Goal: Information Seeking & Learning: Learn about a topic

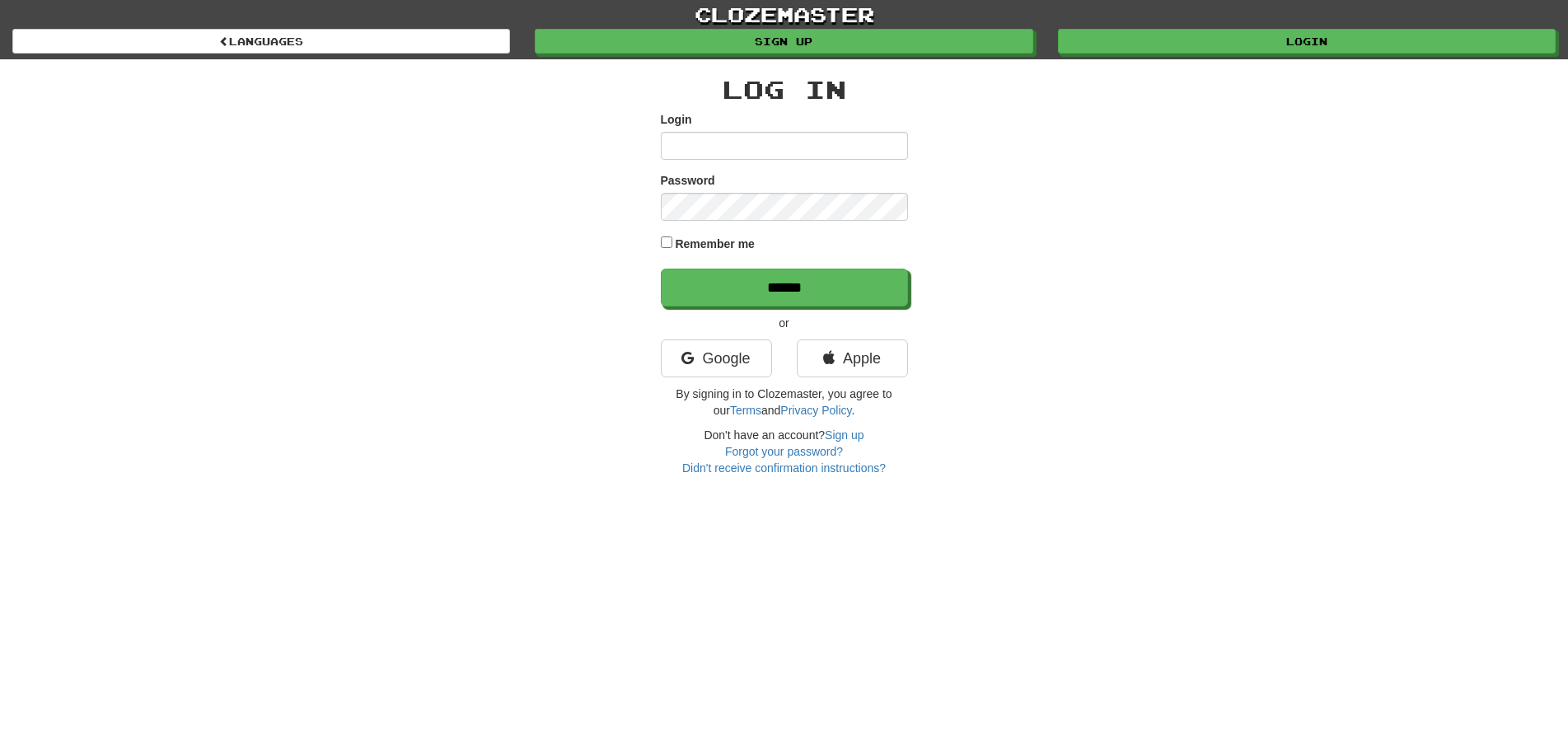
click at [707, 141] on input "Login" at bounding box center [784, 146] width 247 height 28
type input "********"
click at [768, 283] on input "******" at bounding box center [785, 288] width 247 height 38
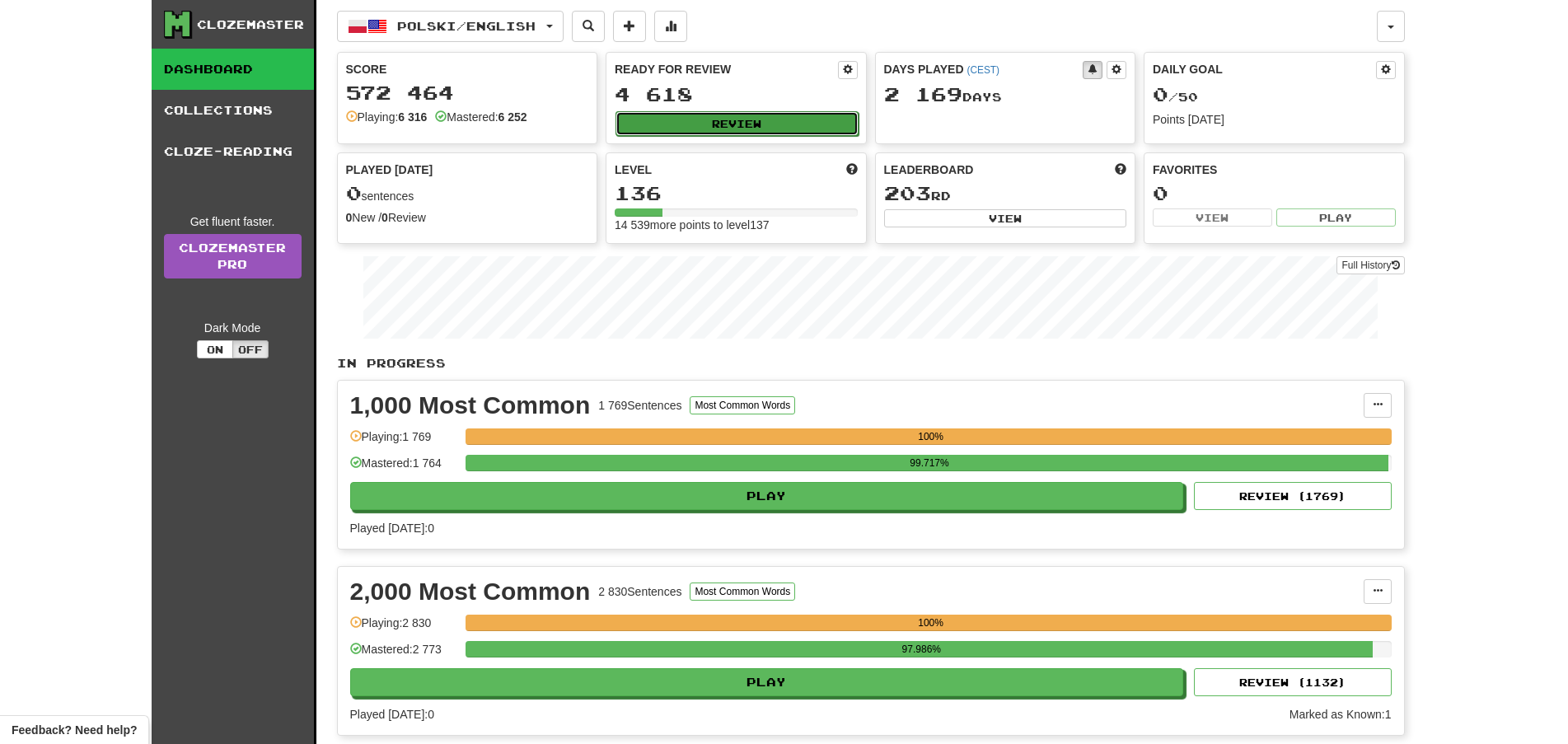
click at [757, 123] on button "Review" at bounding box center [737, 123] width 243 height 24
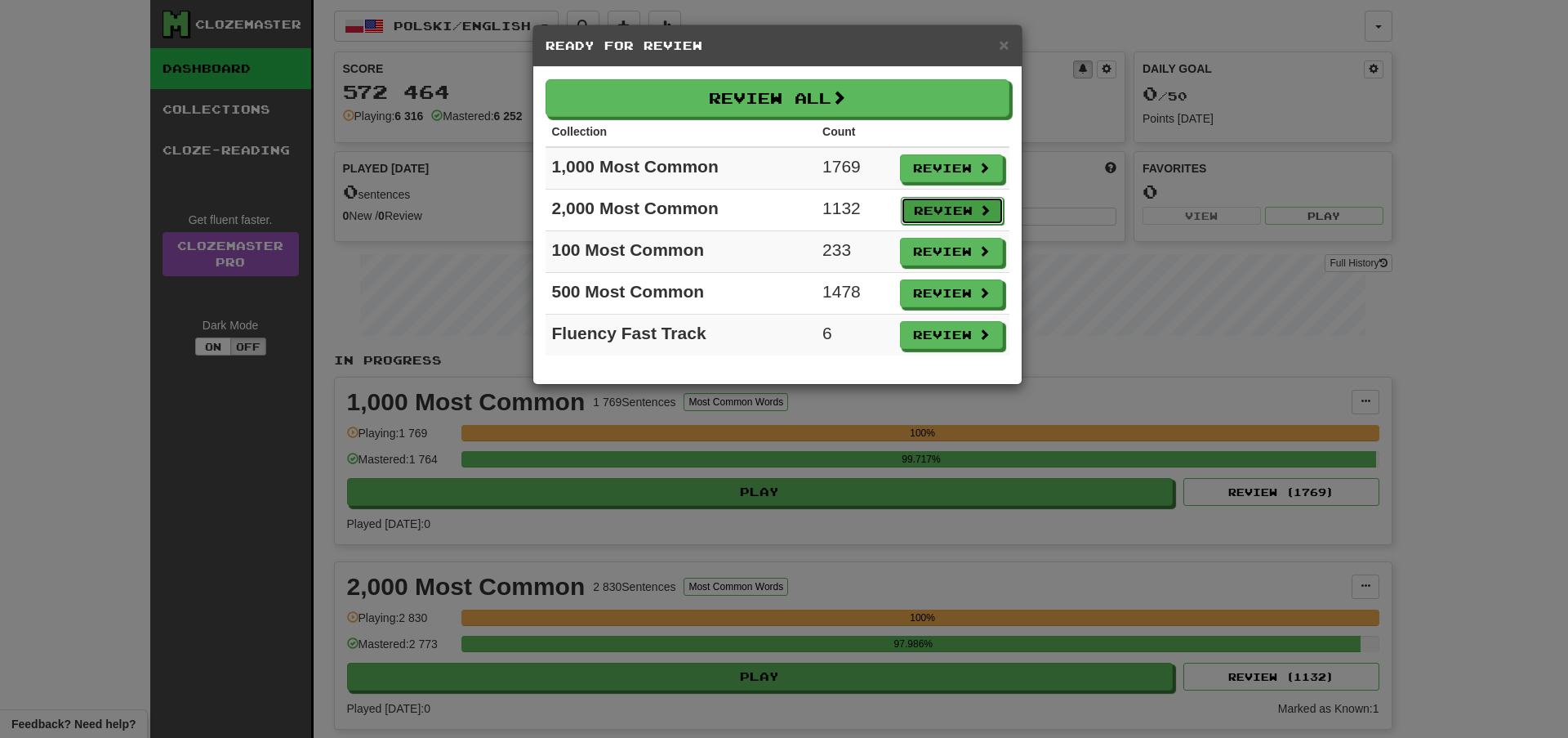
click at [944, 206] on button "Review" at bounding box center [952, 211] width 103 height 28
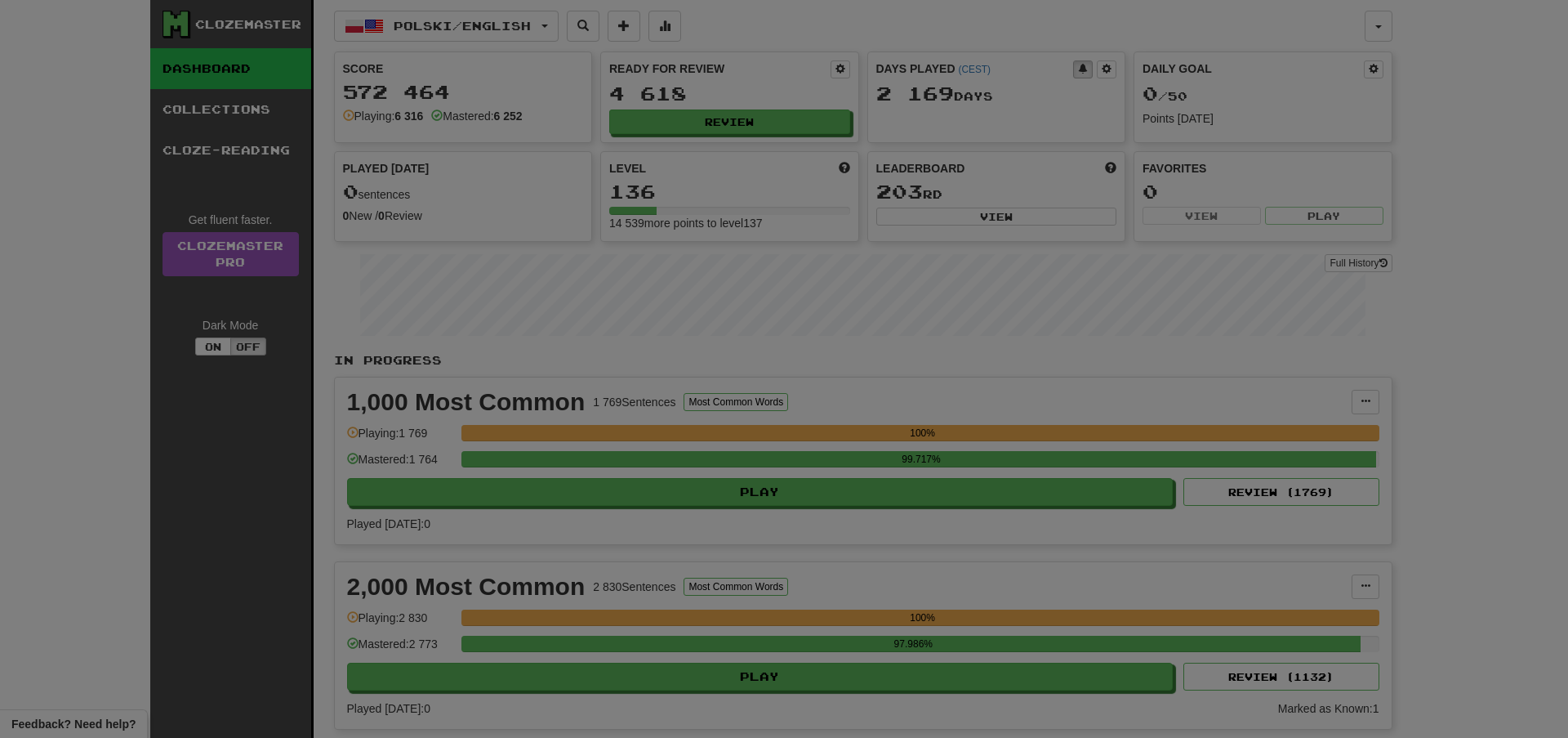
select select "**"
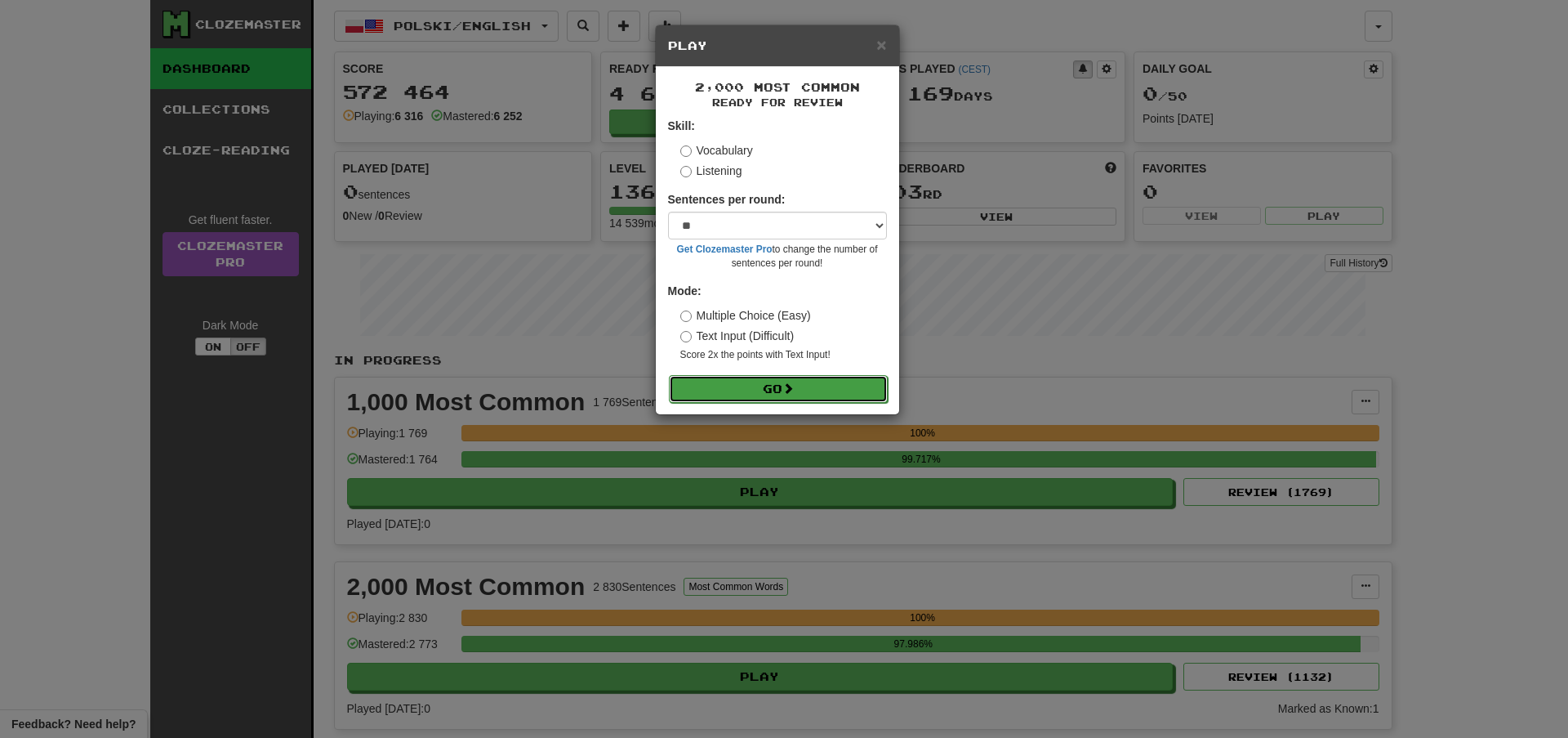
click at [844, 384] on button "Go" at bounding box center [778, 389] width 219 height 28
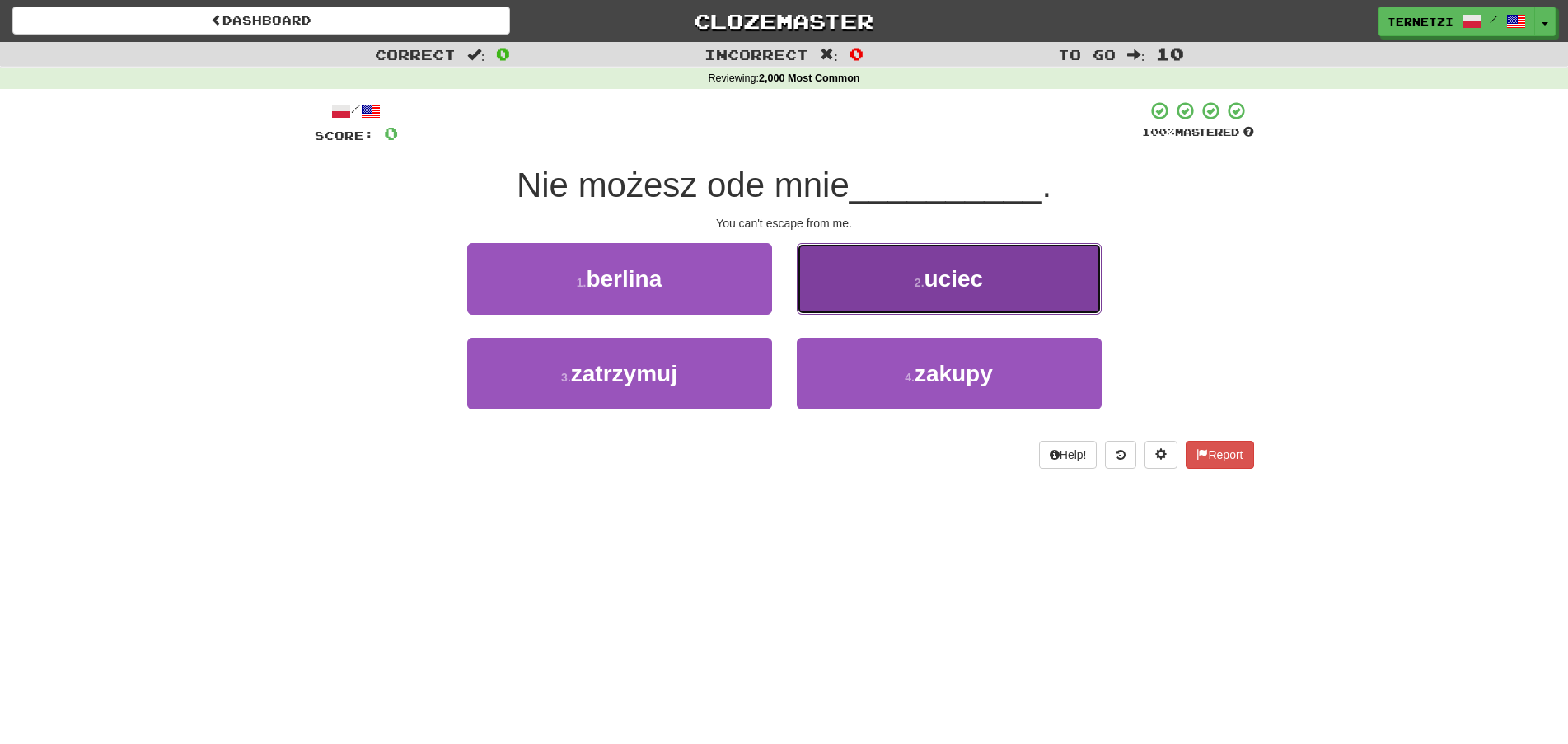
click at [864, 282] on button "2 . uciec" at bounding box center [949, 279] width 305 height 72
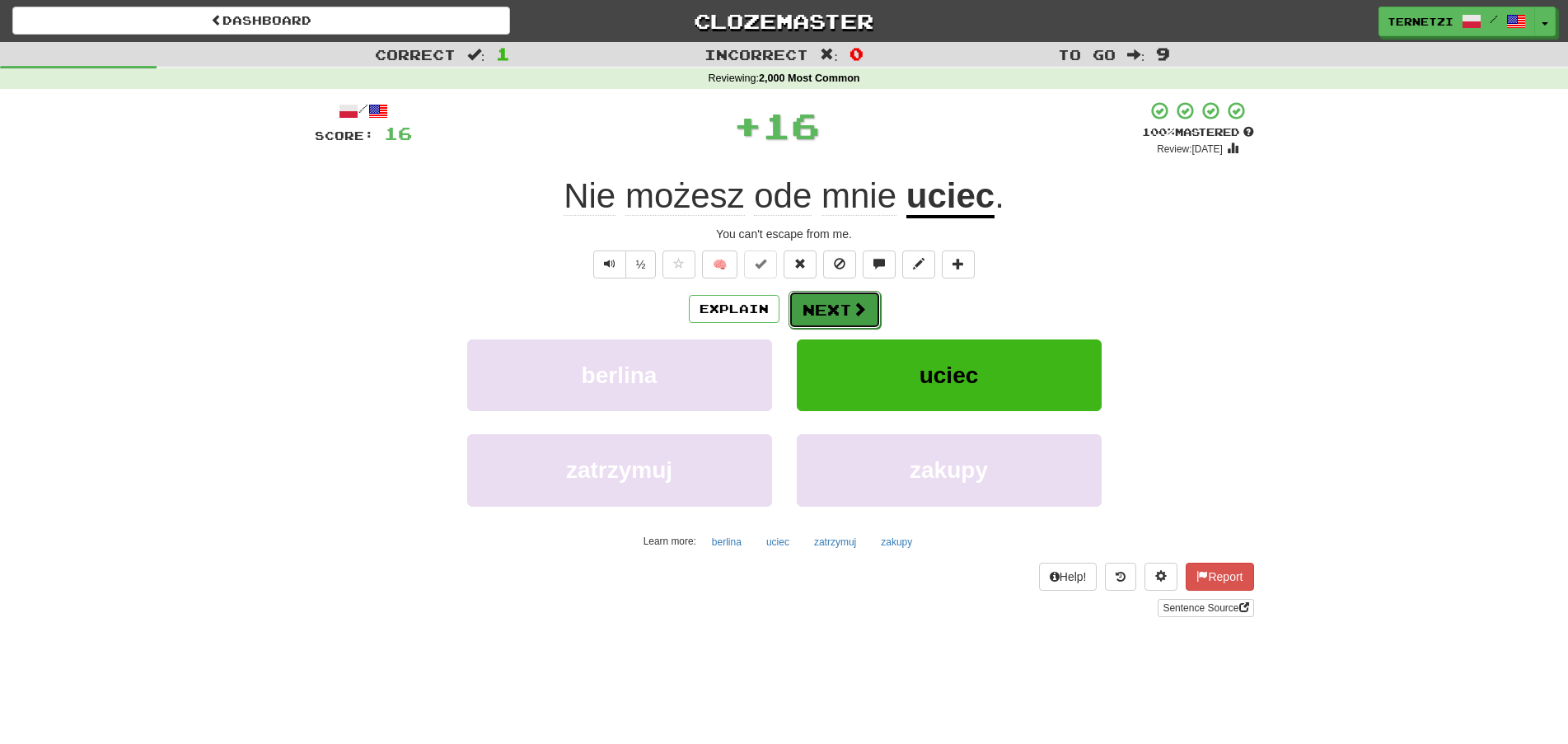
click at [840, 305] on button "Next" at bounding box center [835, 309] width 93 height 38
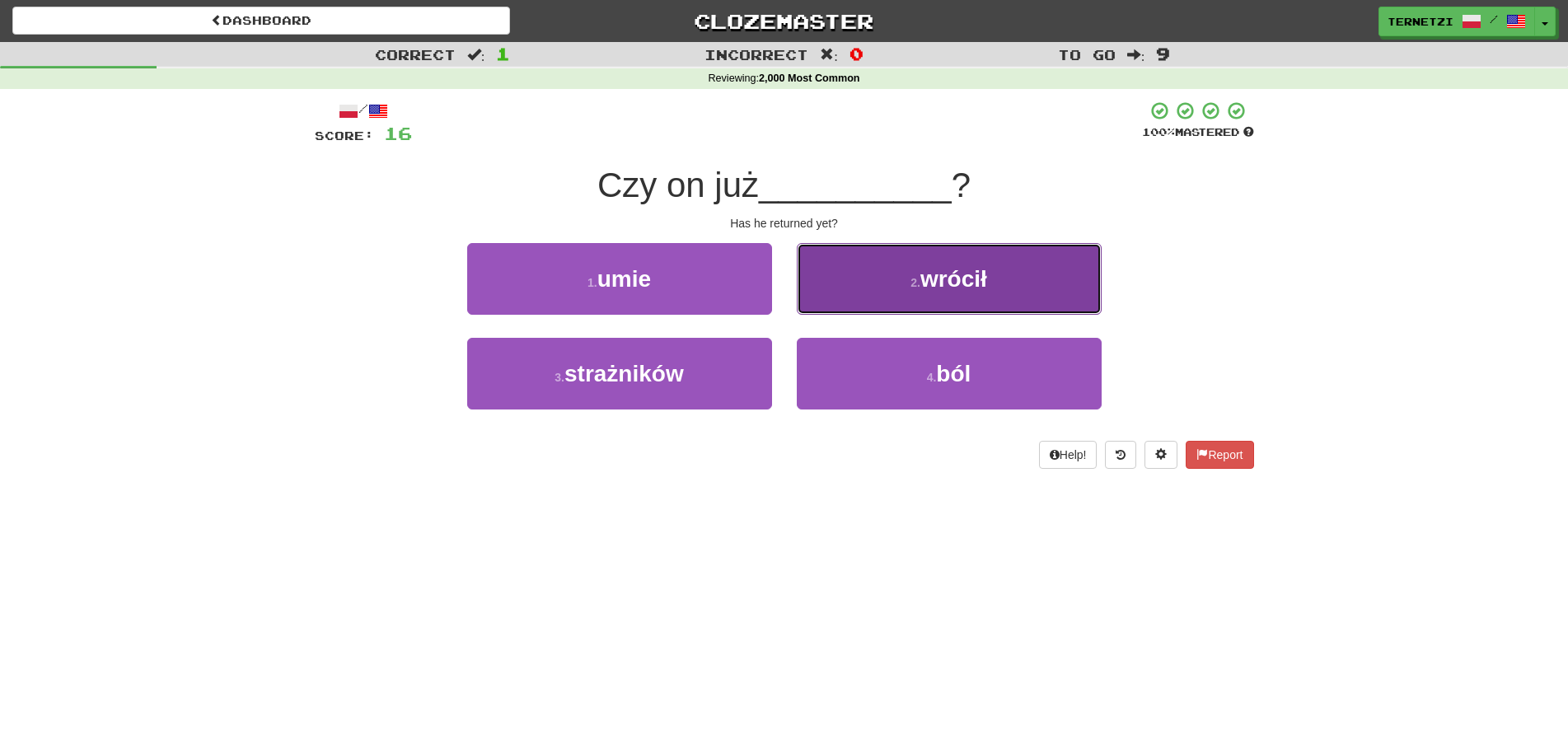
click at [842, 294] on button "2 . wrócił" at bounding box center [949, 279] width 305 height 72
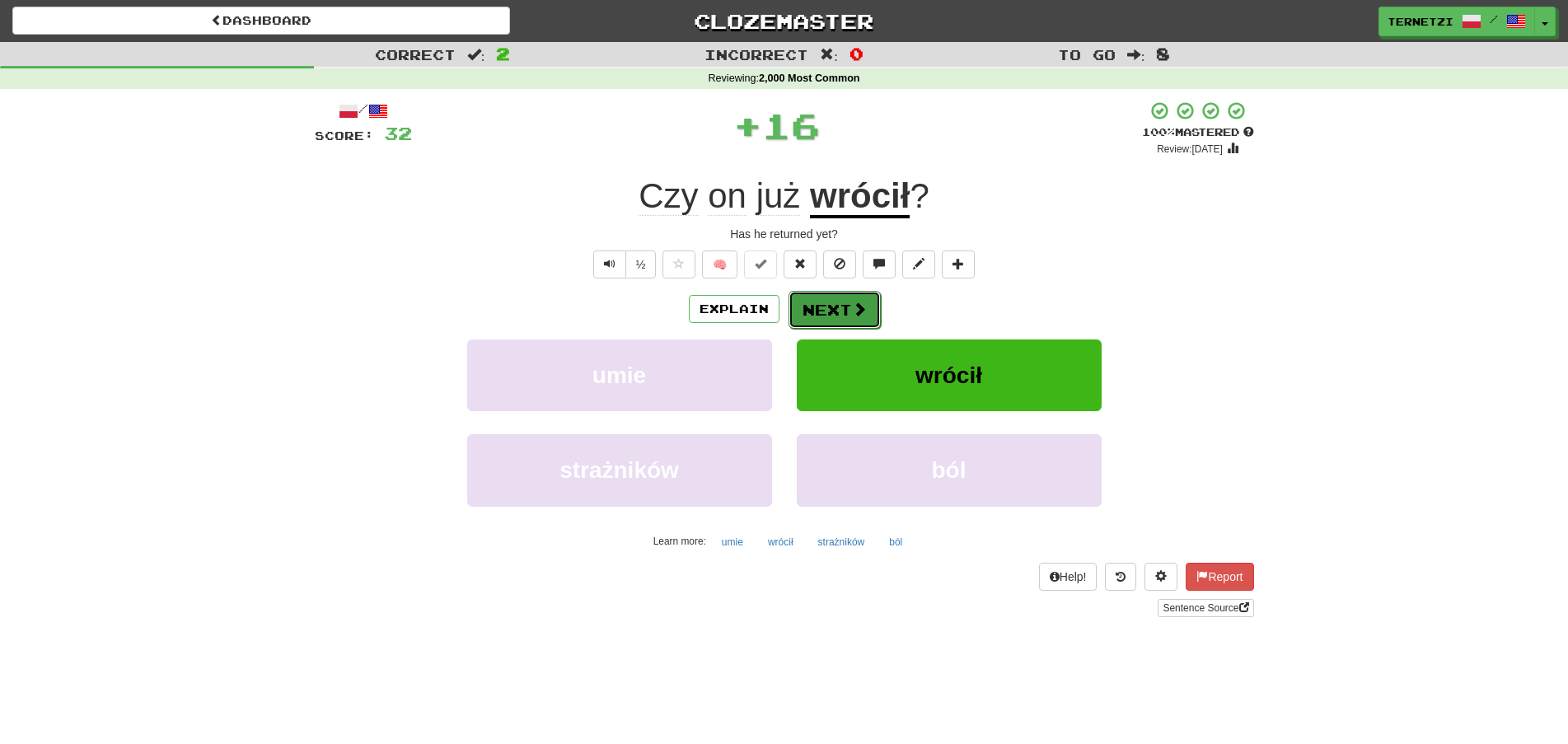
click at [839, 308] on button "Next" at bounding box center [835, 309] width 93 height 38
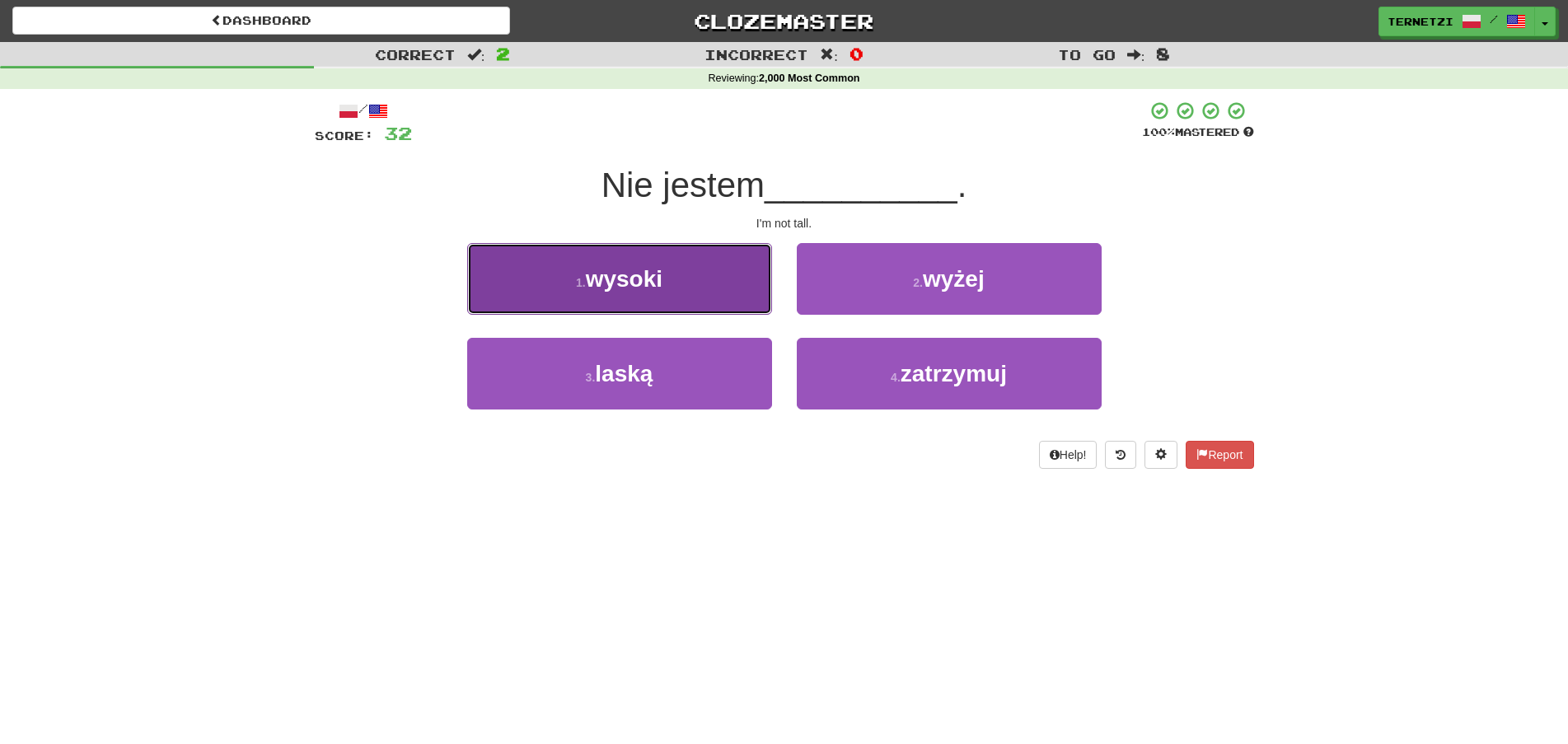
click at [732, 282] on button "1 . wysoki" at bounding box center [619, 279] width 305 height 72
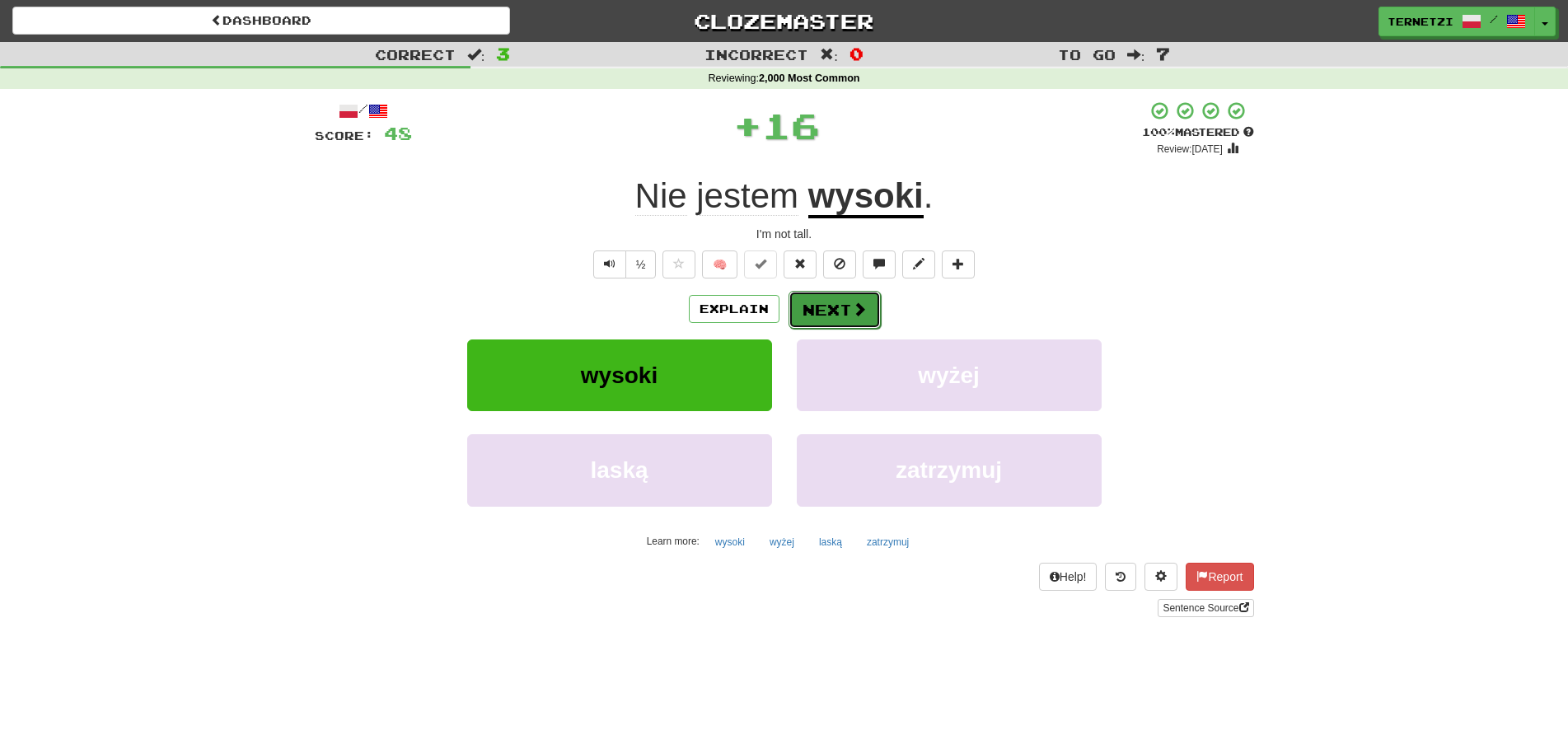
click at [817, 306] on button "Next" at bounding box center [835, 309] width 93 height 38
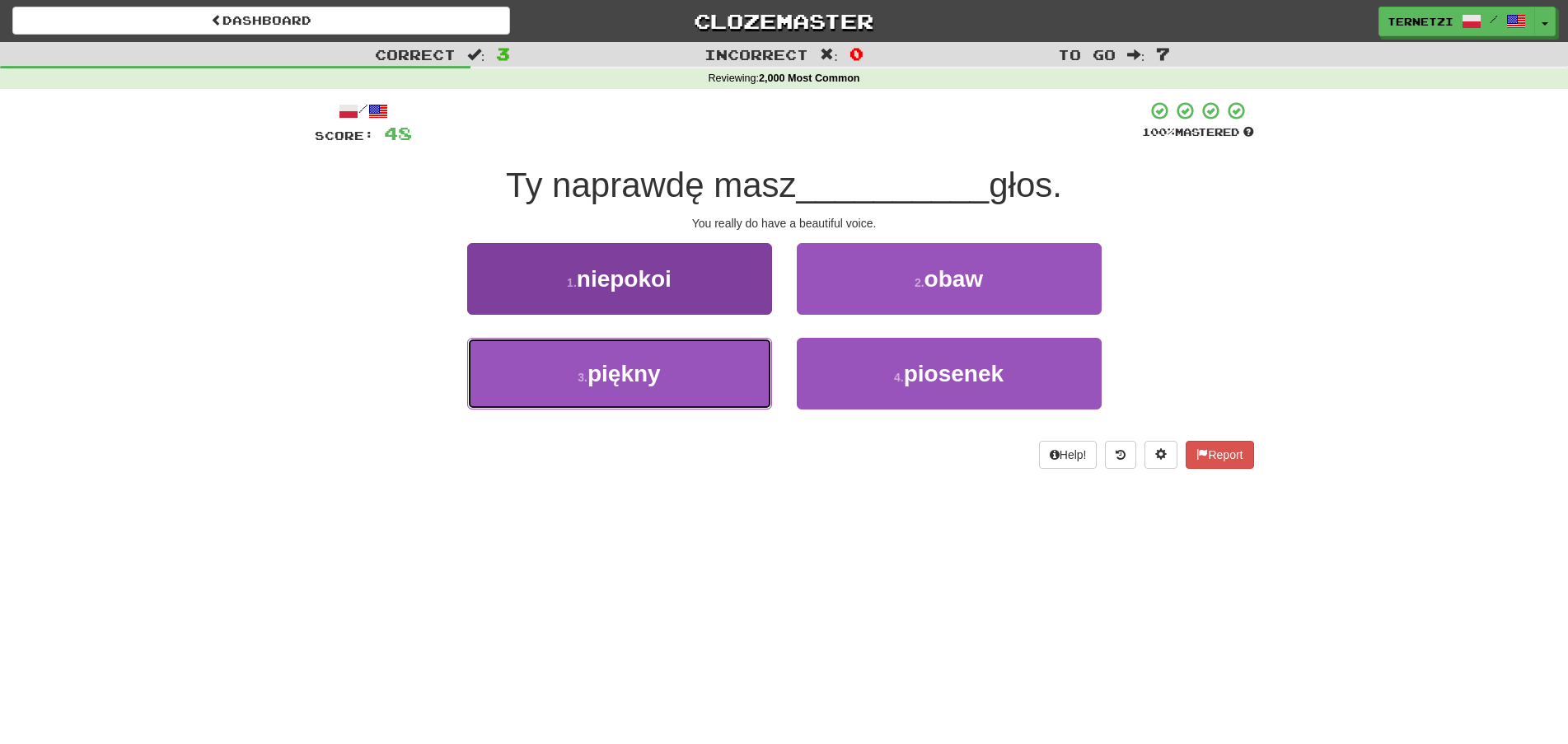
click at [740, 370] on button "3 . piękny" at bounding box center [619, 373] width 305 height 72
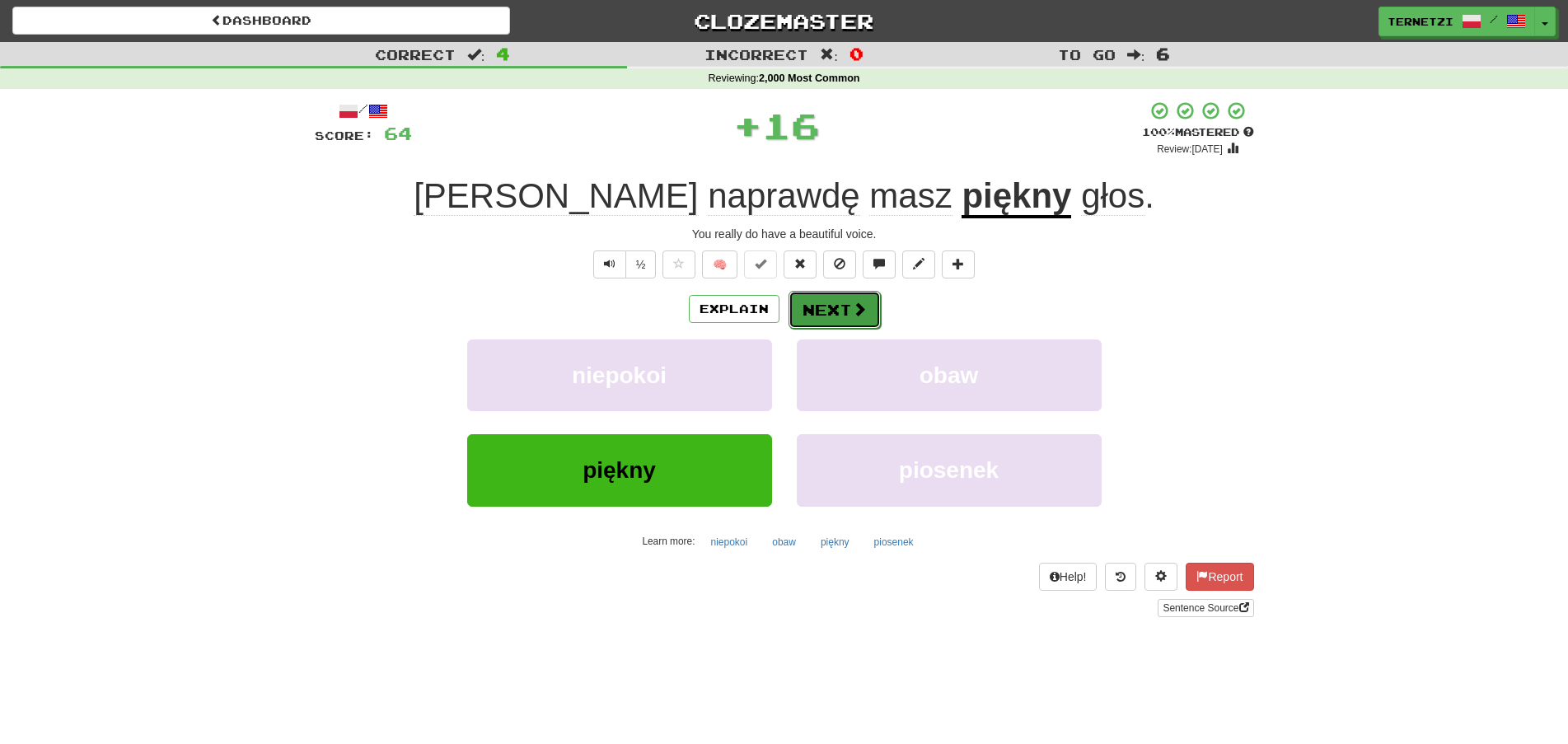
click at [833, 308] on button "Next" at bounding box center [835, 309] width 93 height 38
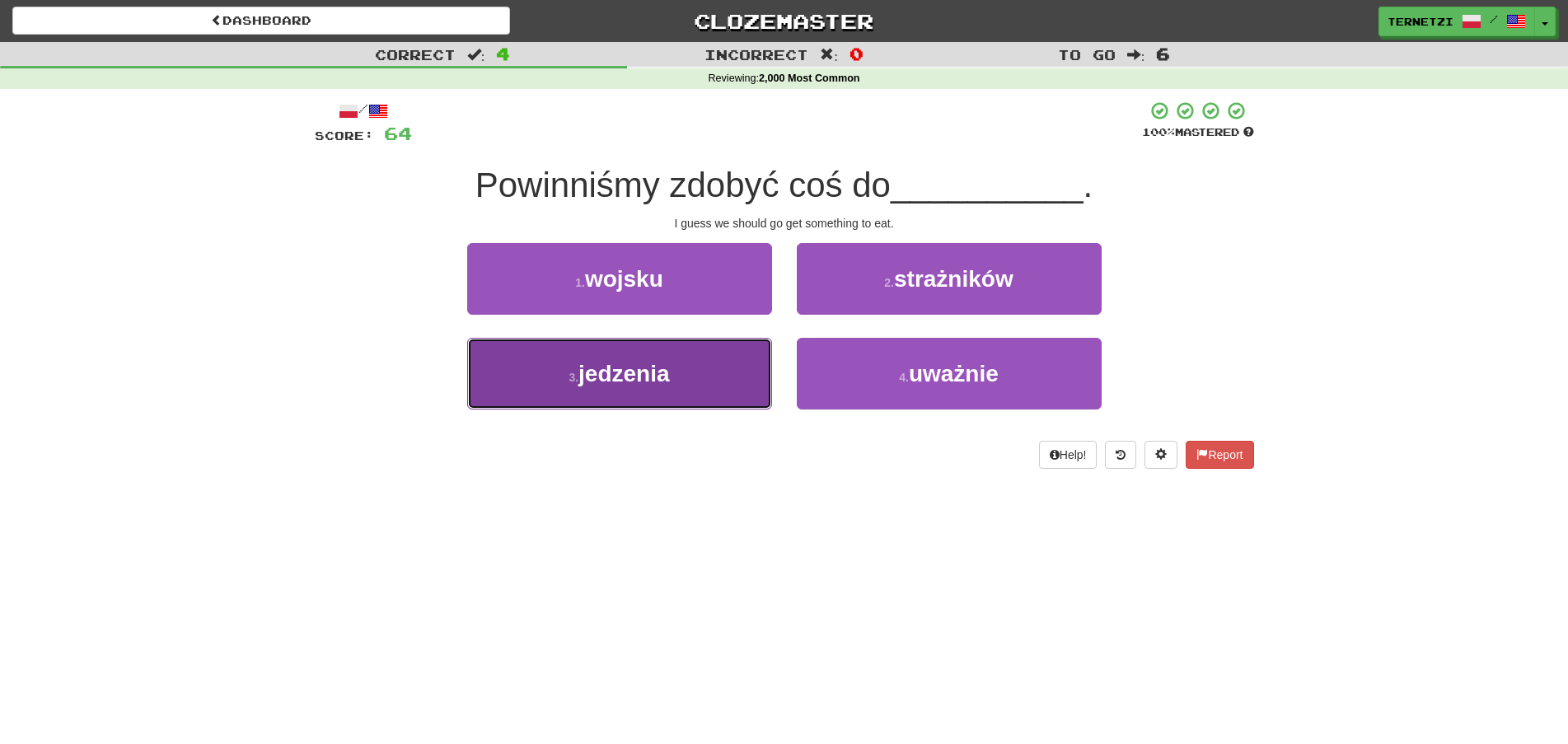
click at [731, 378] on button "3 . jedzenia" at bounding box center [619, 373] width 305 height 72
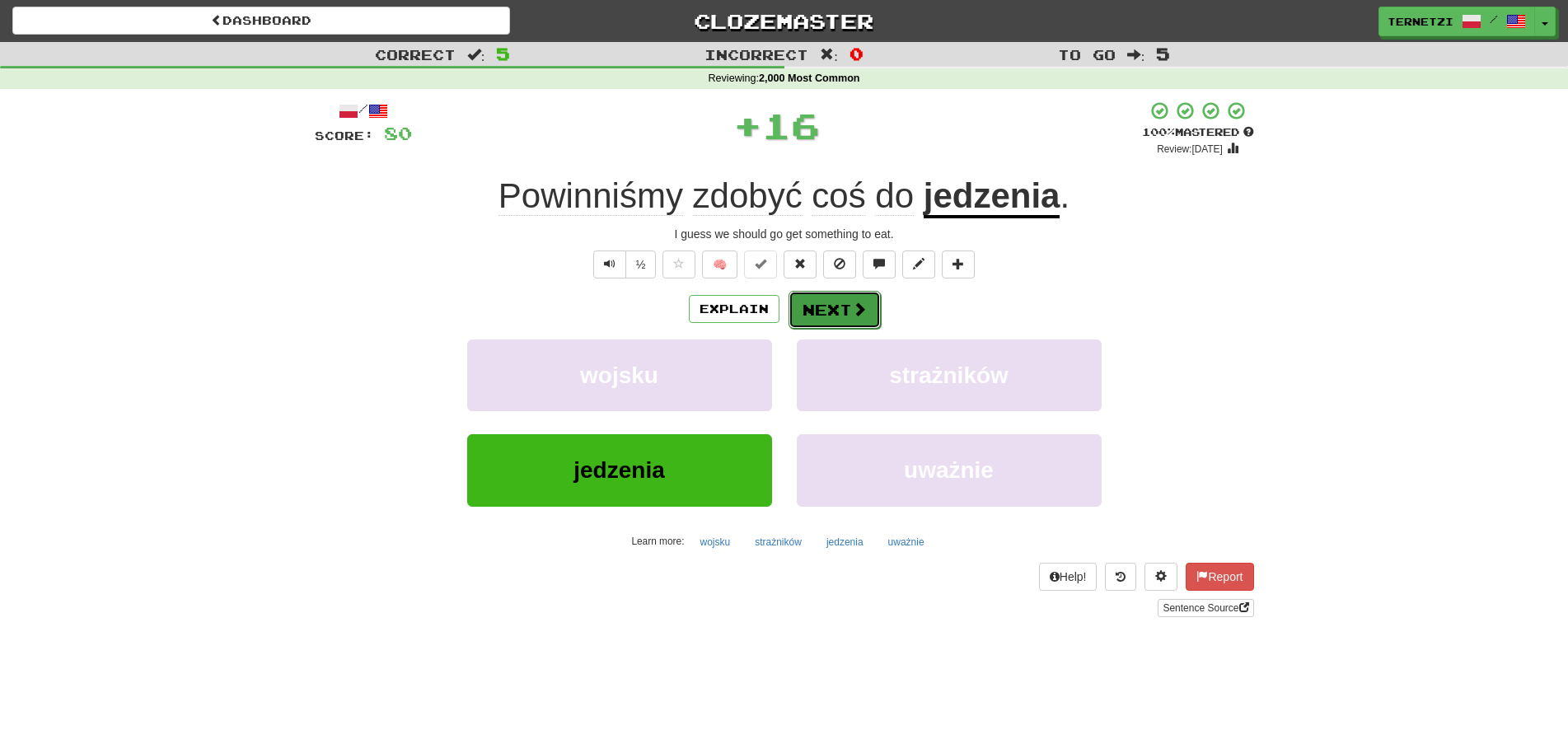
click at [825, 309] on button "Next" at bounding box center [835, 309] width 93 height 38
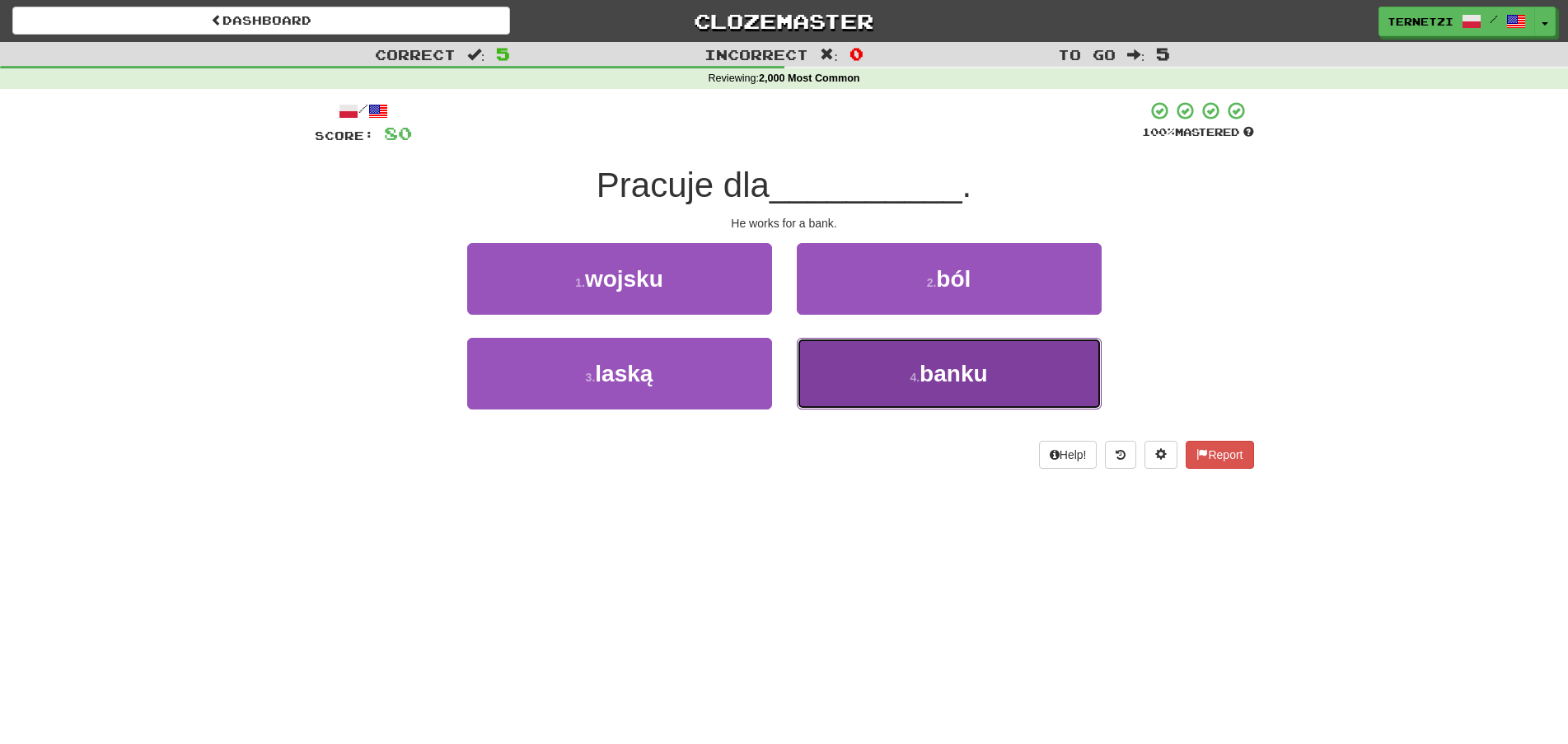
click at [841, 370] on button "4 . banku" at bounding box center [949, 373] width 305 height 72
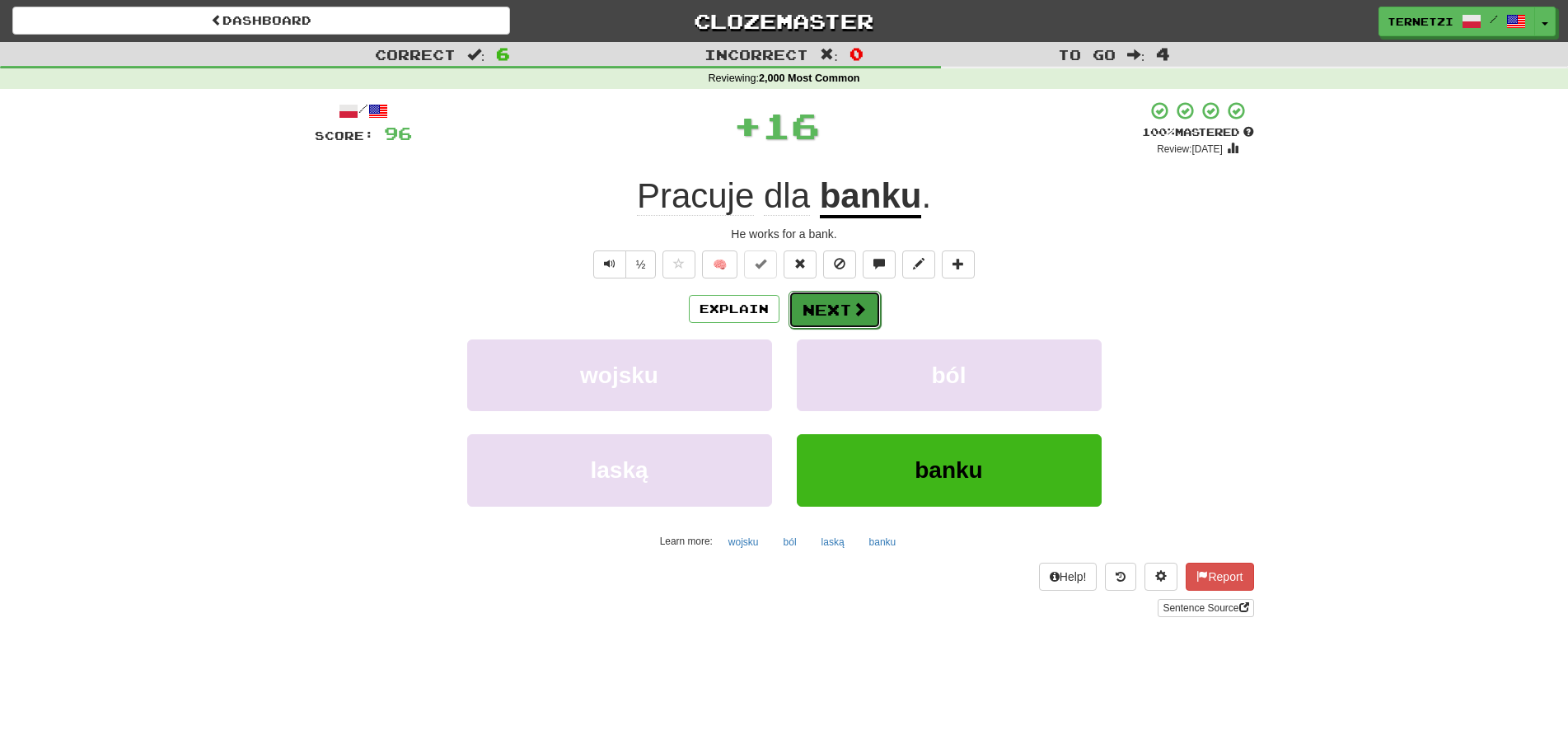
click at [821, 303] on button "Next" at bounding box center [835, 309] width 93 height 38
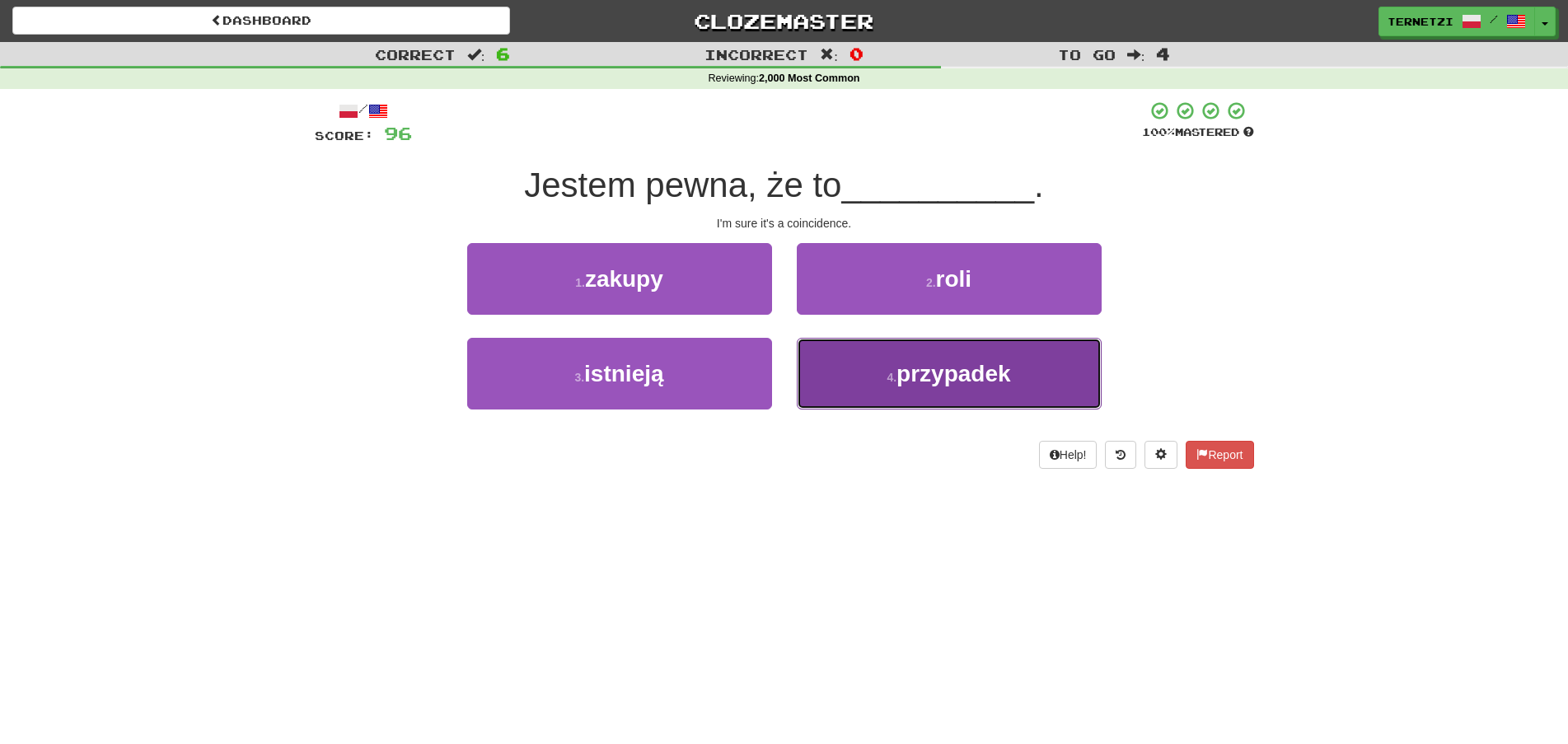
click at [842, 364] on button "4 . przypadek" at bounding box center [949, 373] width 305 height 72
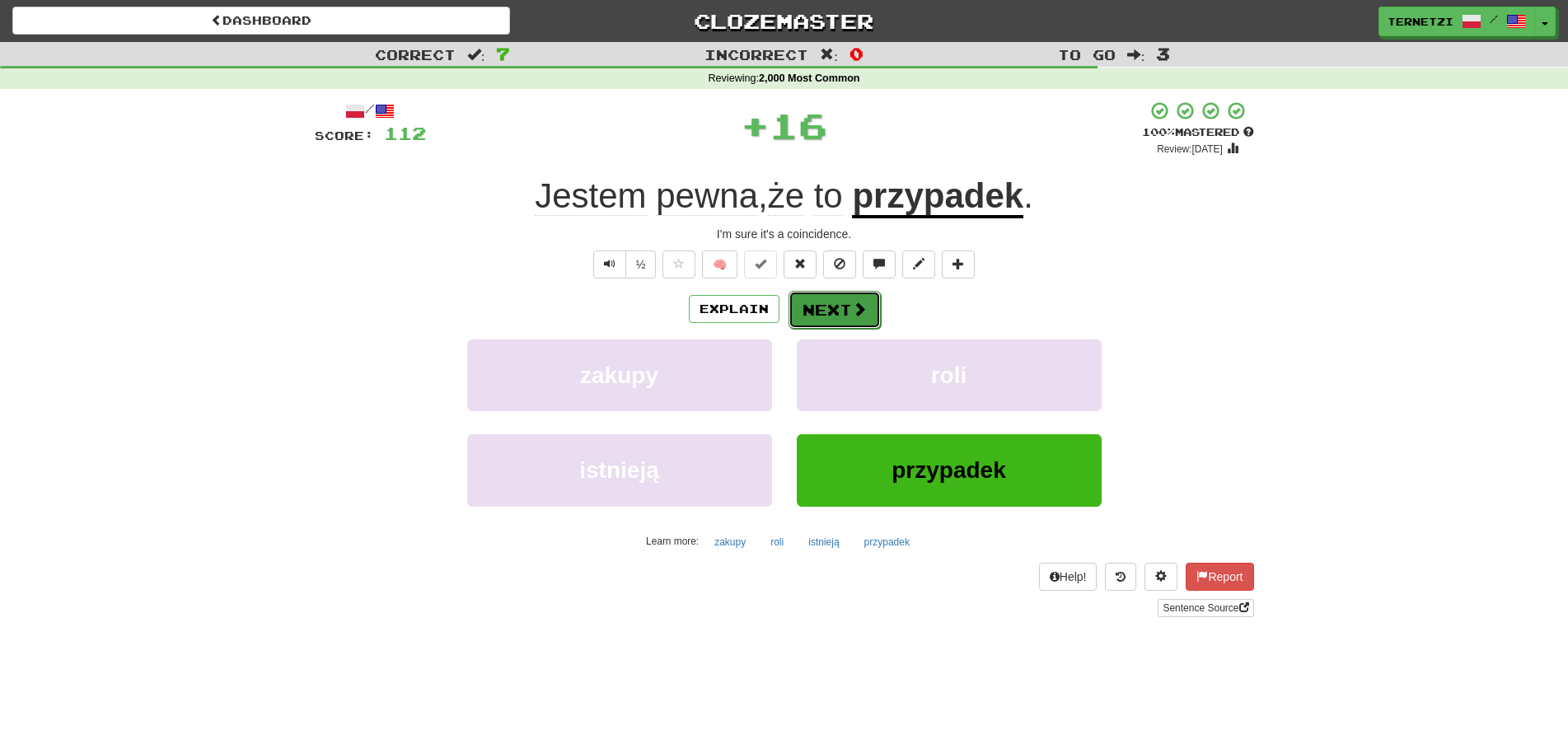
click at [842, 306] on button "Next" at bounding box center [835, 309] width 93 height 38
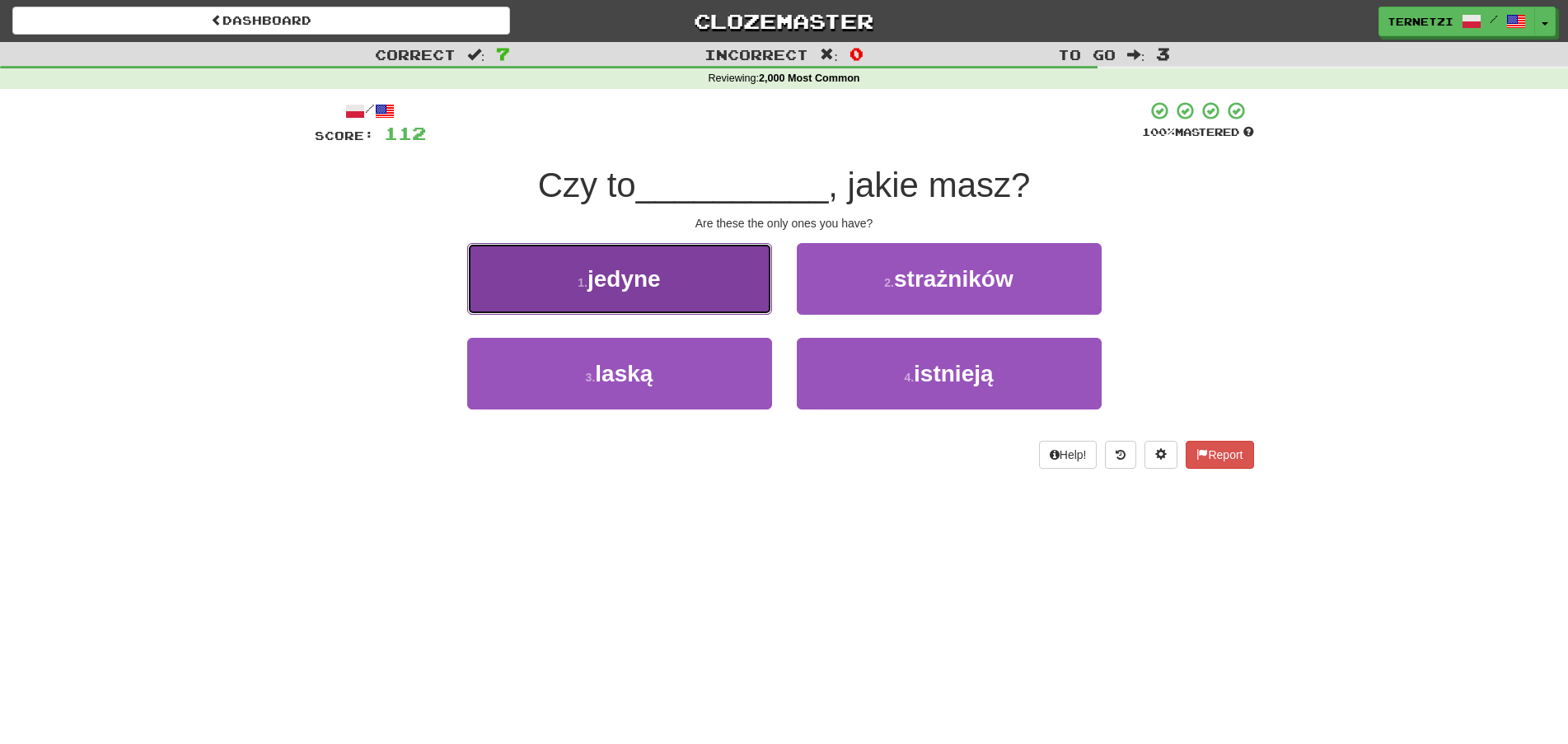
click at [745, 283] on button "1 . jedyne" at bounding box center [619, 279] width 305 height 72
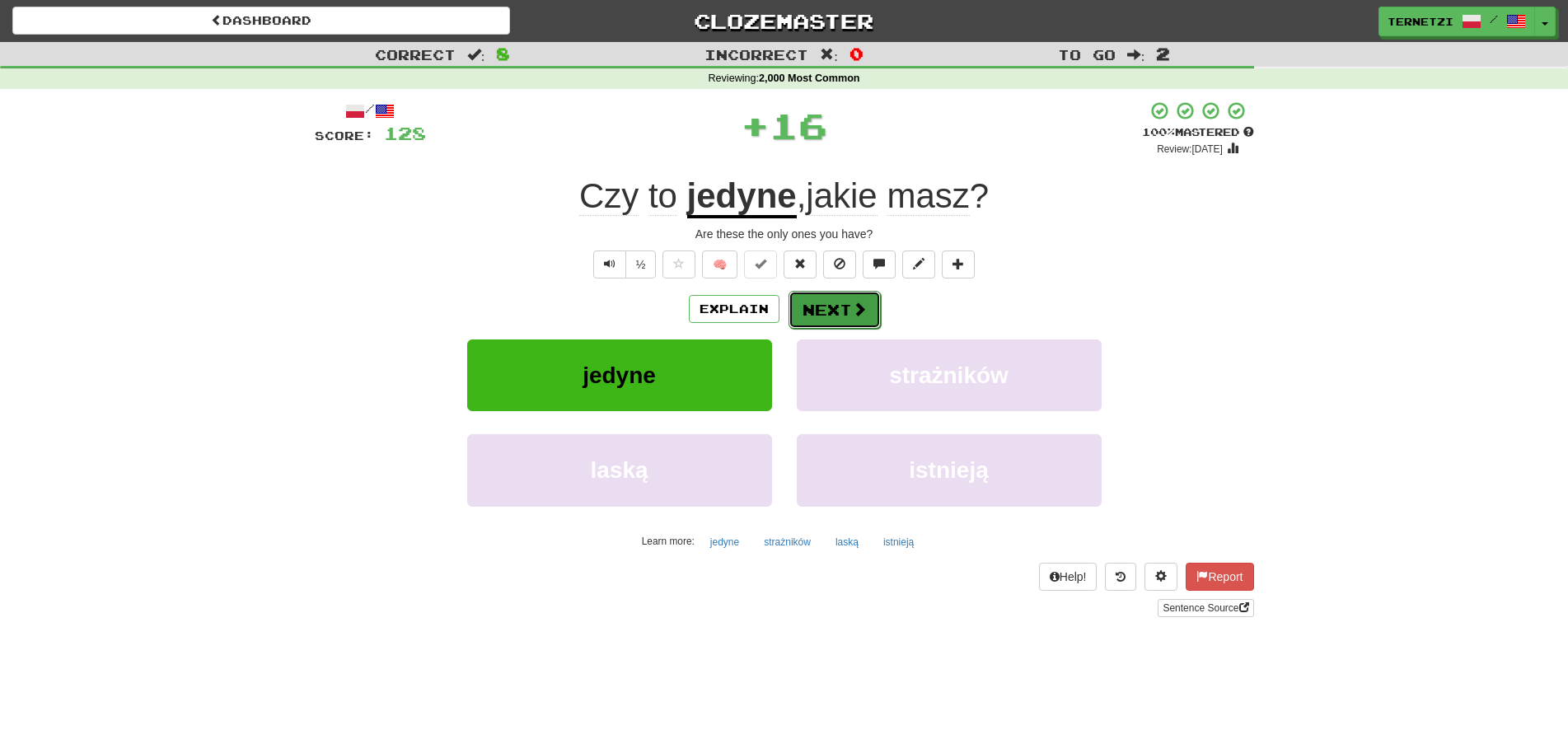
click at [849, 307] on button "Next" at bounding box center [835, 309] width 93 height 38
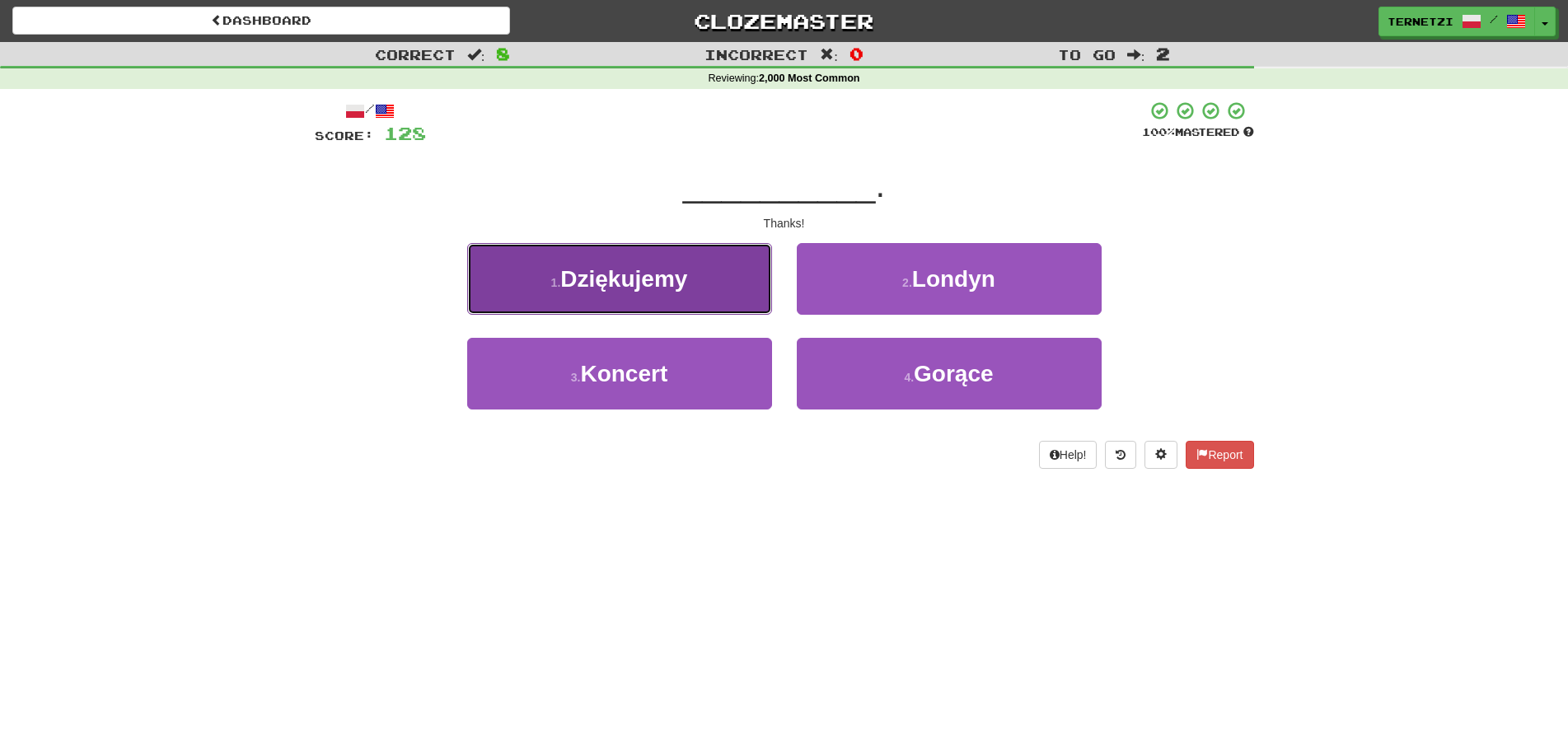
click at [730, 282] on button "1 . Dziękujemy" at bounding box center [619, 279] width 305 height 72
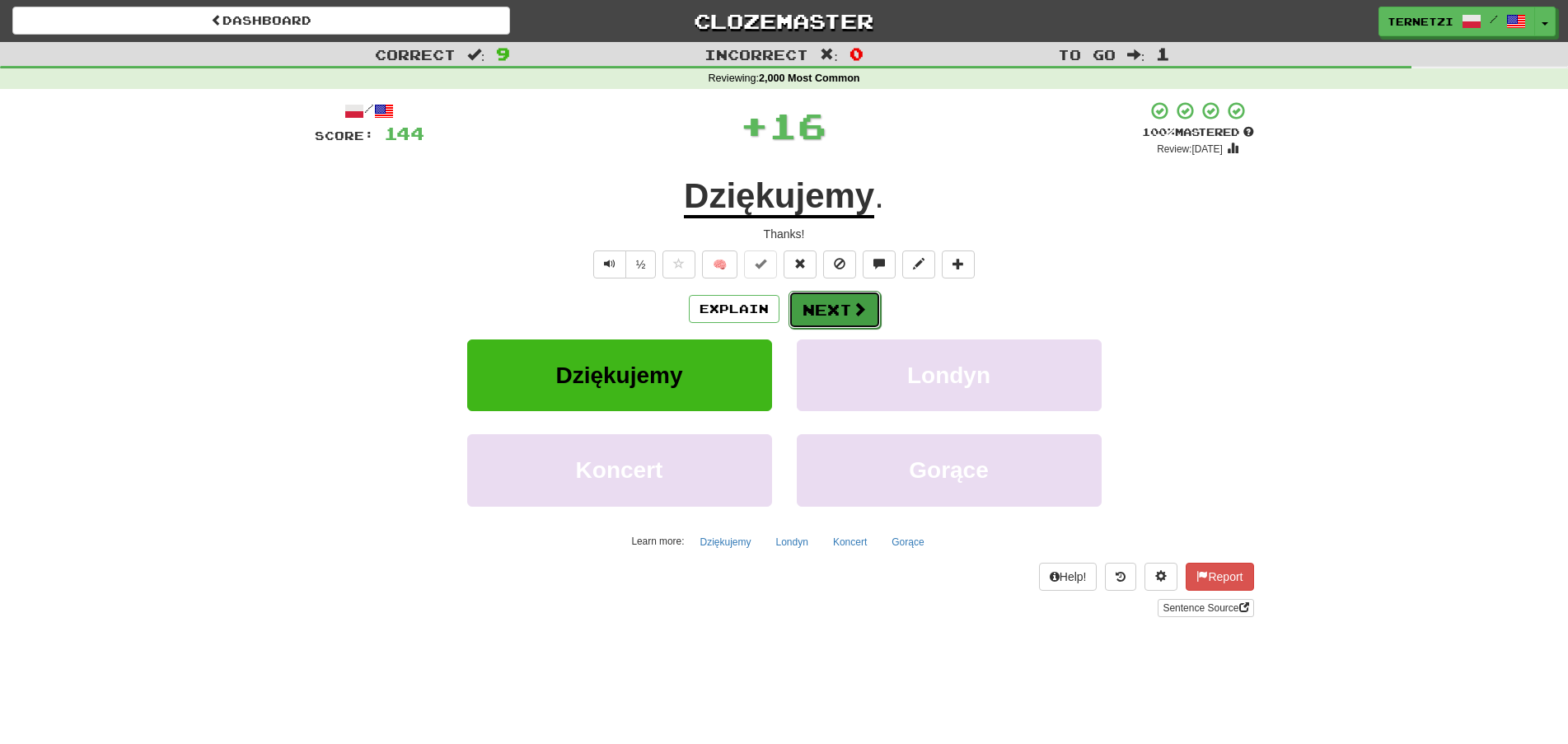
click at [839, 310] on button "Next" at bounding box center [835, 309] width 93 height 38
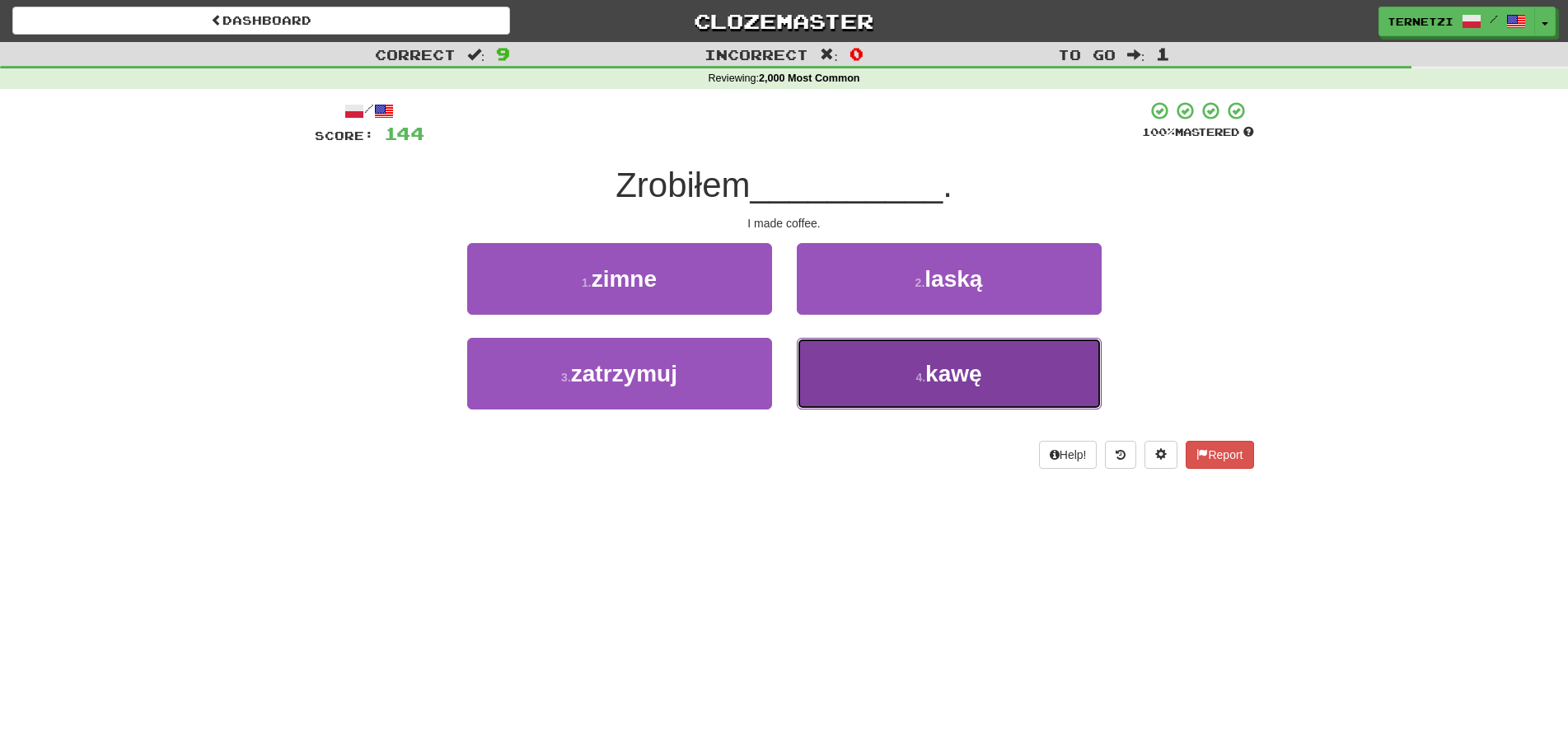
click at [851, 375] on button "4 . kawę" at bounding box center [949, 373] width 305 height 72
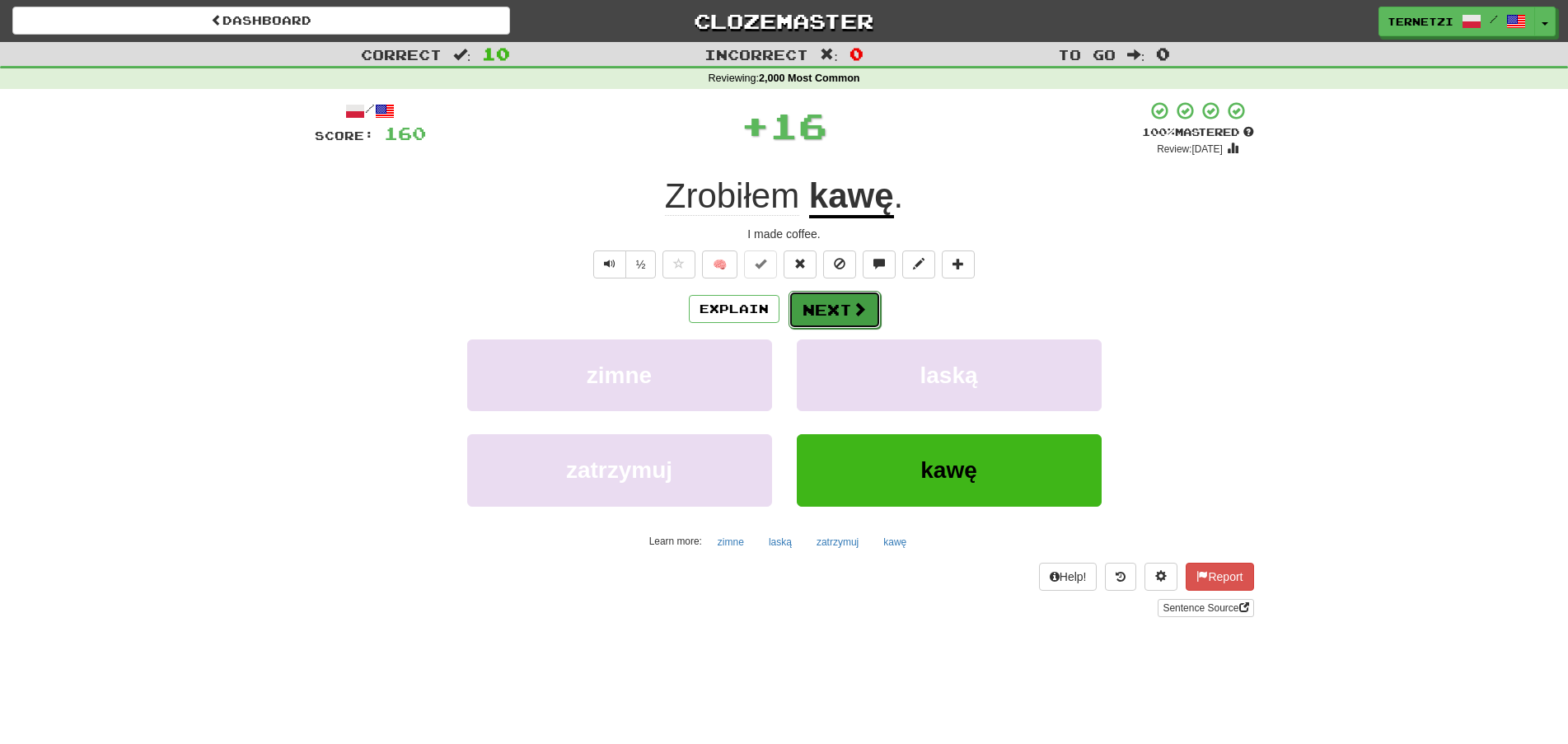
click at [831, 307] on button "Next" at bounding box center [835, 309] width 93 height 38
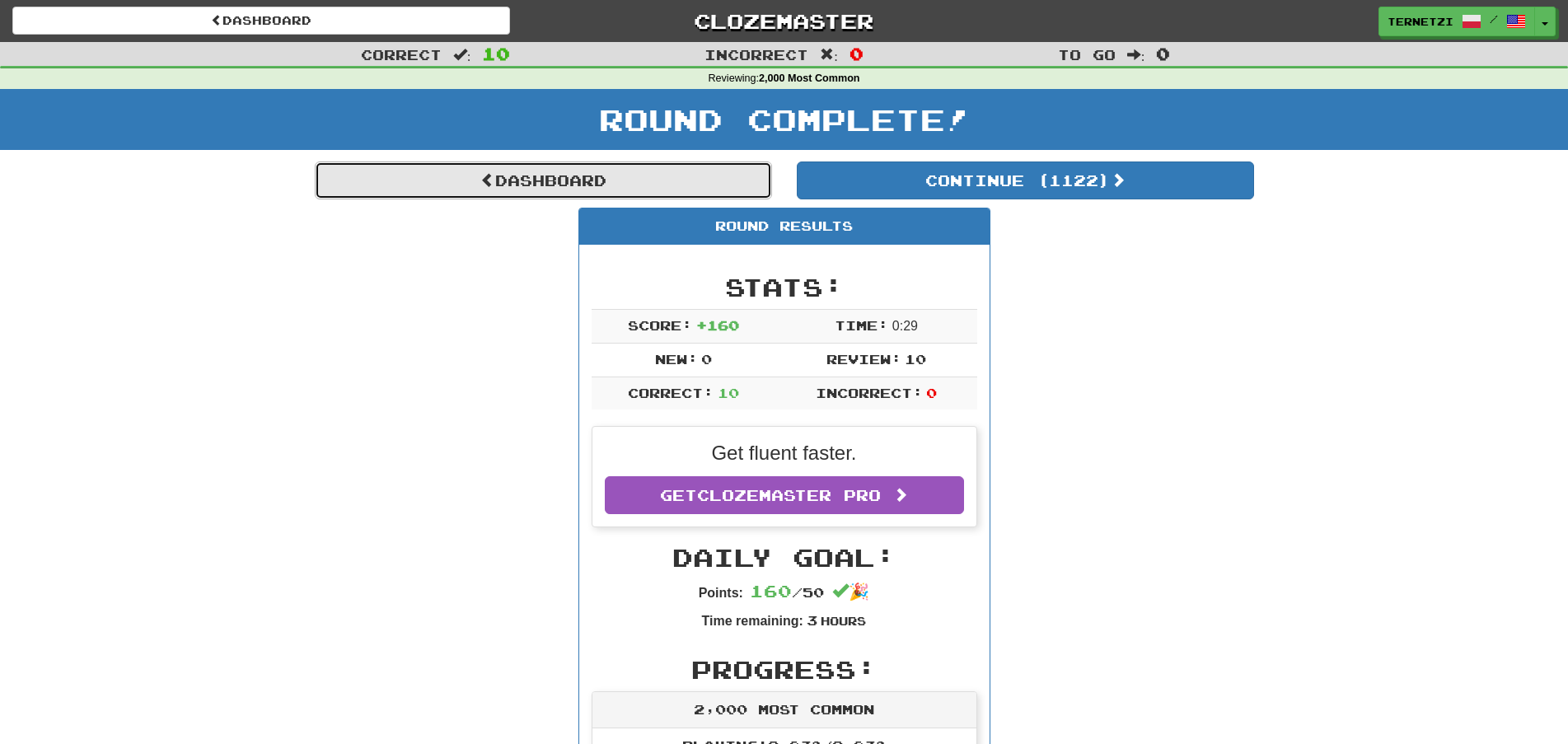
click at [687, 178] on link "Dashboard" at bounding box center [543, 180] width 457 height 38
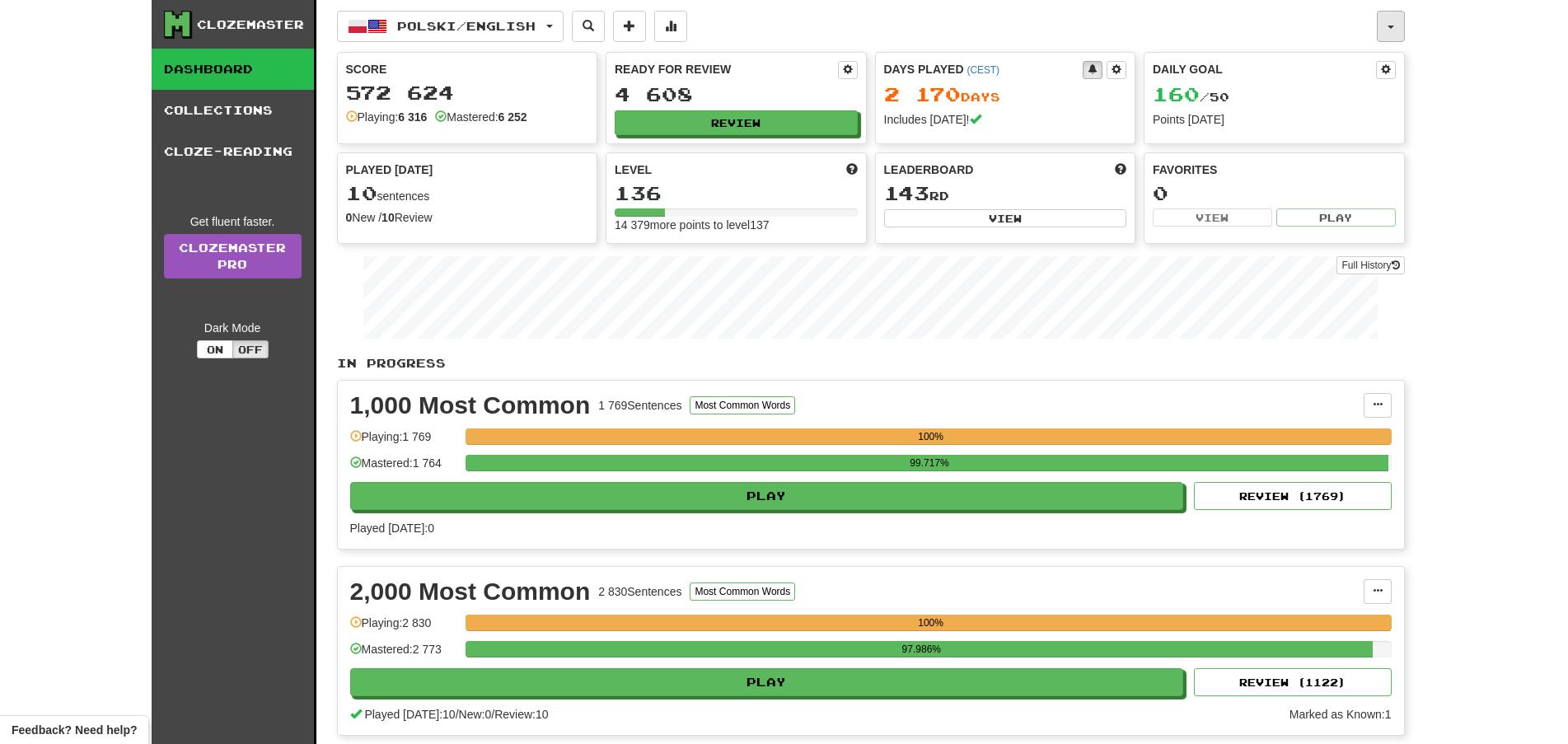
click at [1390, 22] on button "button" at bounding box center [1391, 26] width 28 height 31
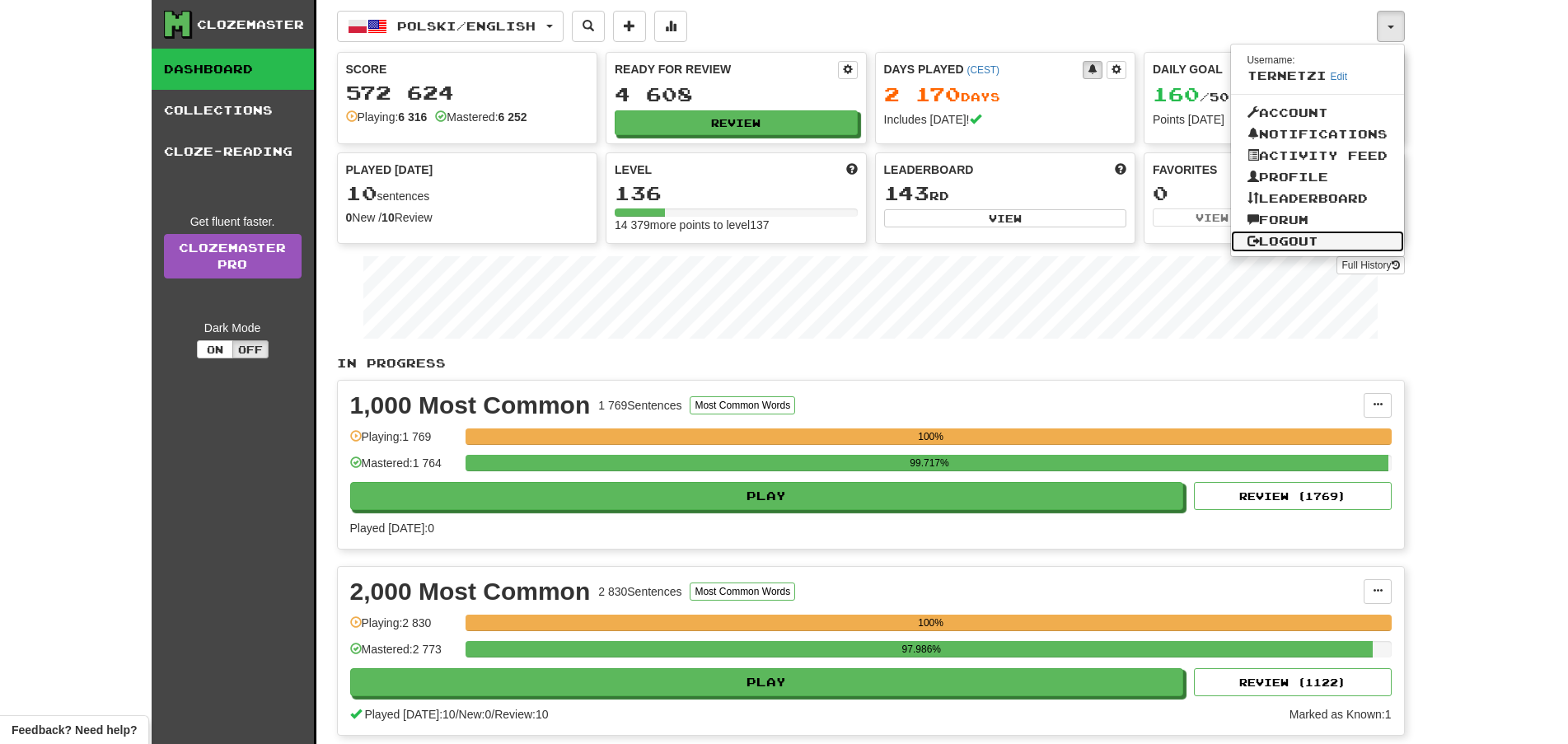
click at [1276, 235] on link "Logout" at bounding box center [1318, 241] width 173 height 22
